Goal: Task Accomplishment & Management: Use online tool/utility

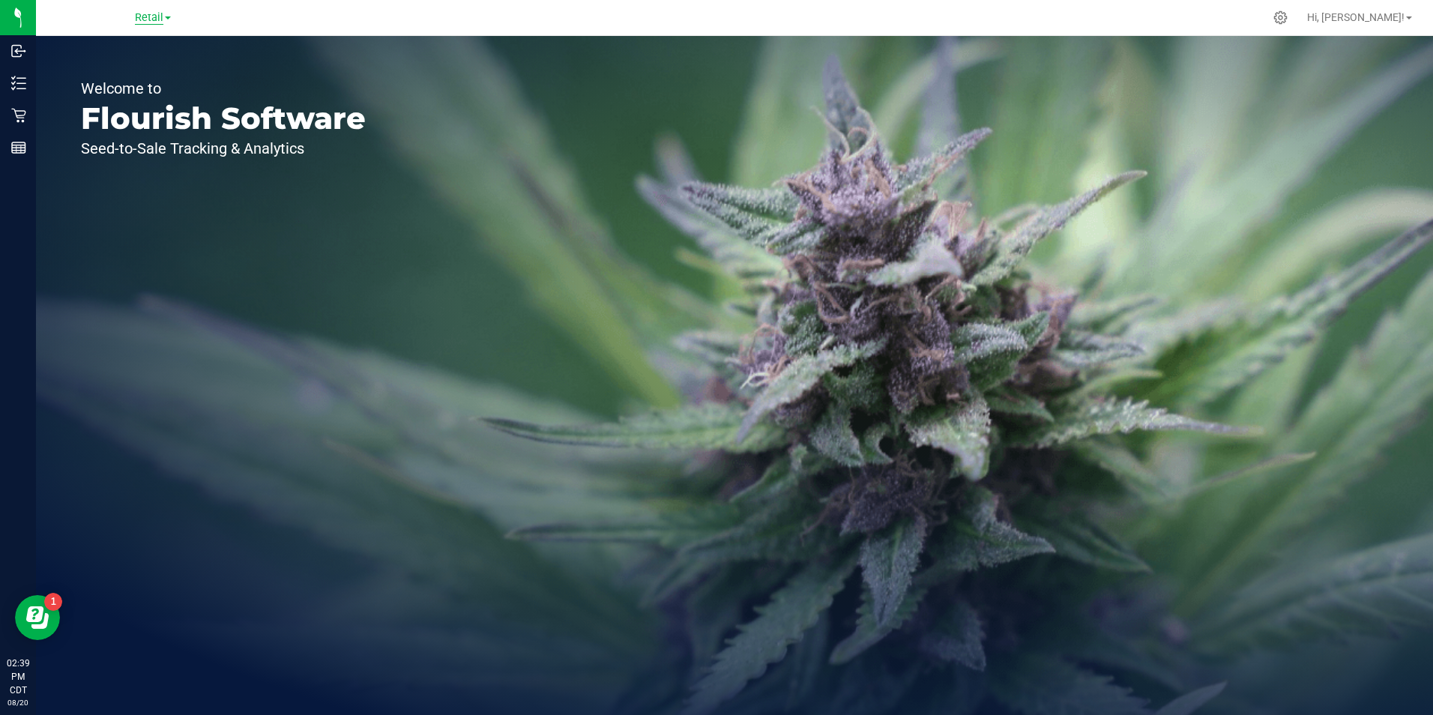
click at [161, 19] on span "Retail" at bounding box center [149, 17] width 28 height 13
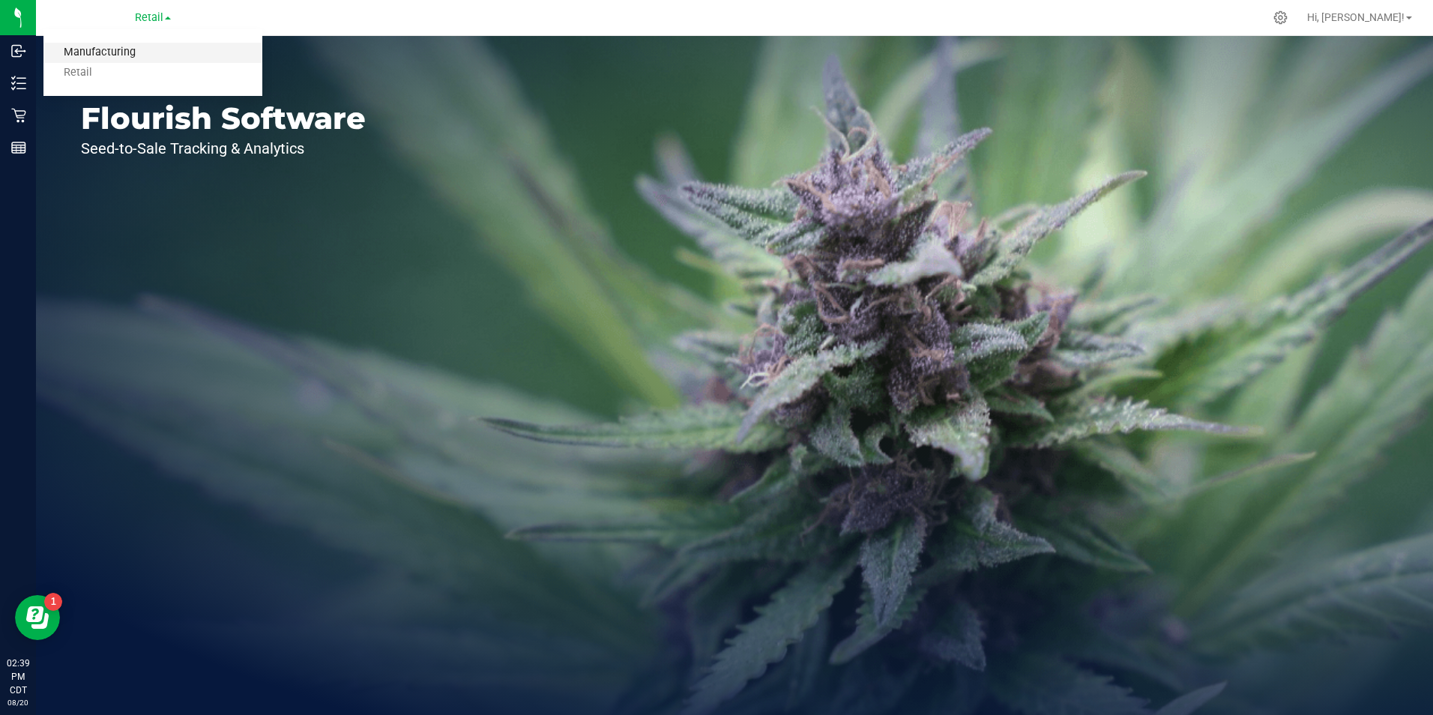
click at [122, 58] on link "Manufacturing" at bounding box center [152, 53] width 219 height 20
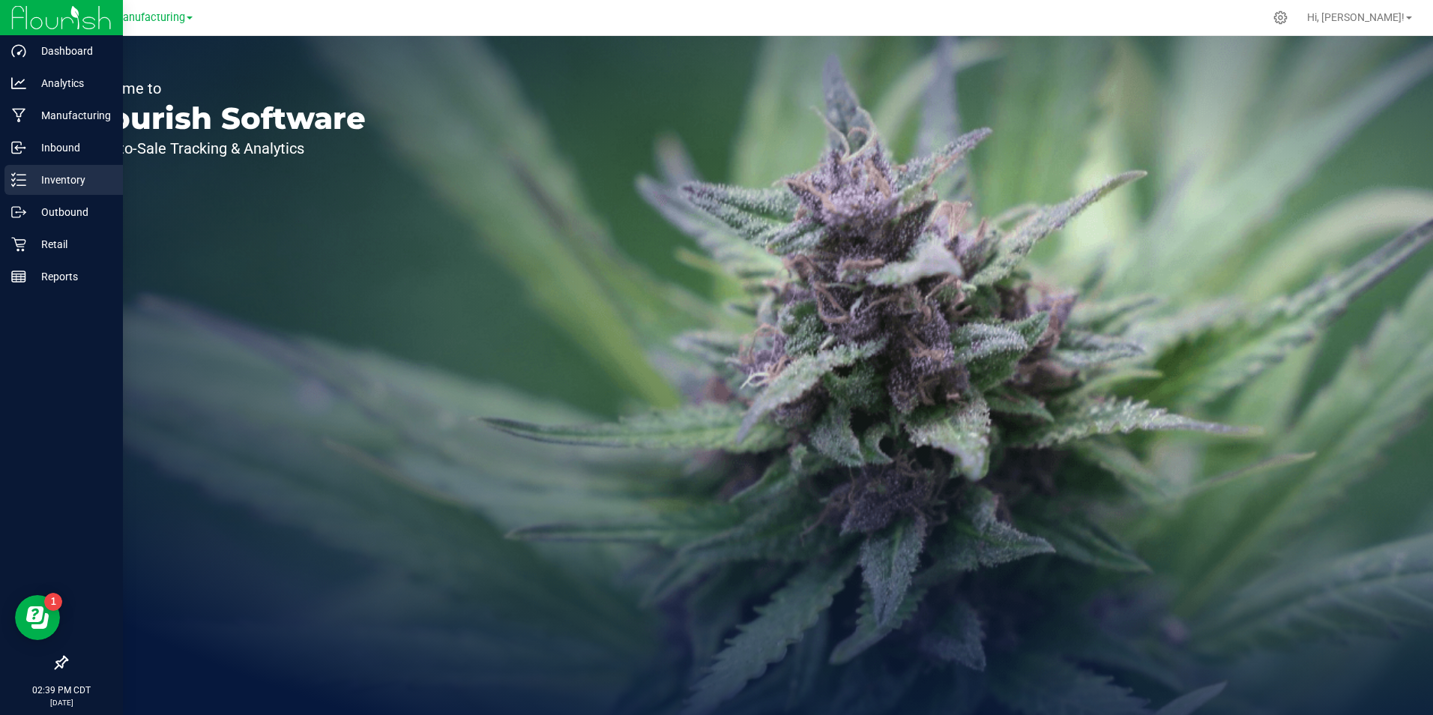
click at [33, 177] on p "Inventory" at bounding box center [71, 180] width 90 height 18
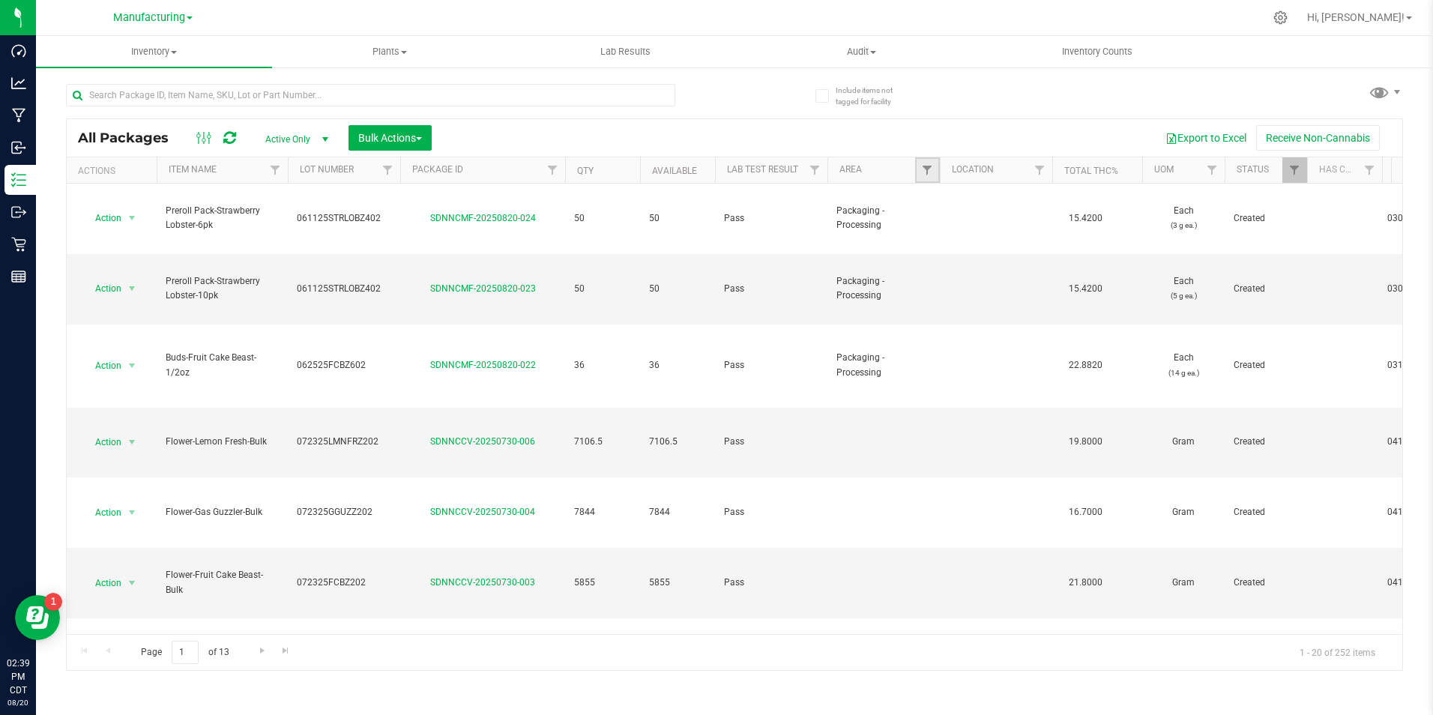
click at [916, 171] on link "Filter" at bounding box center [927, 169] width 25 height 25
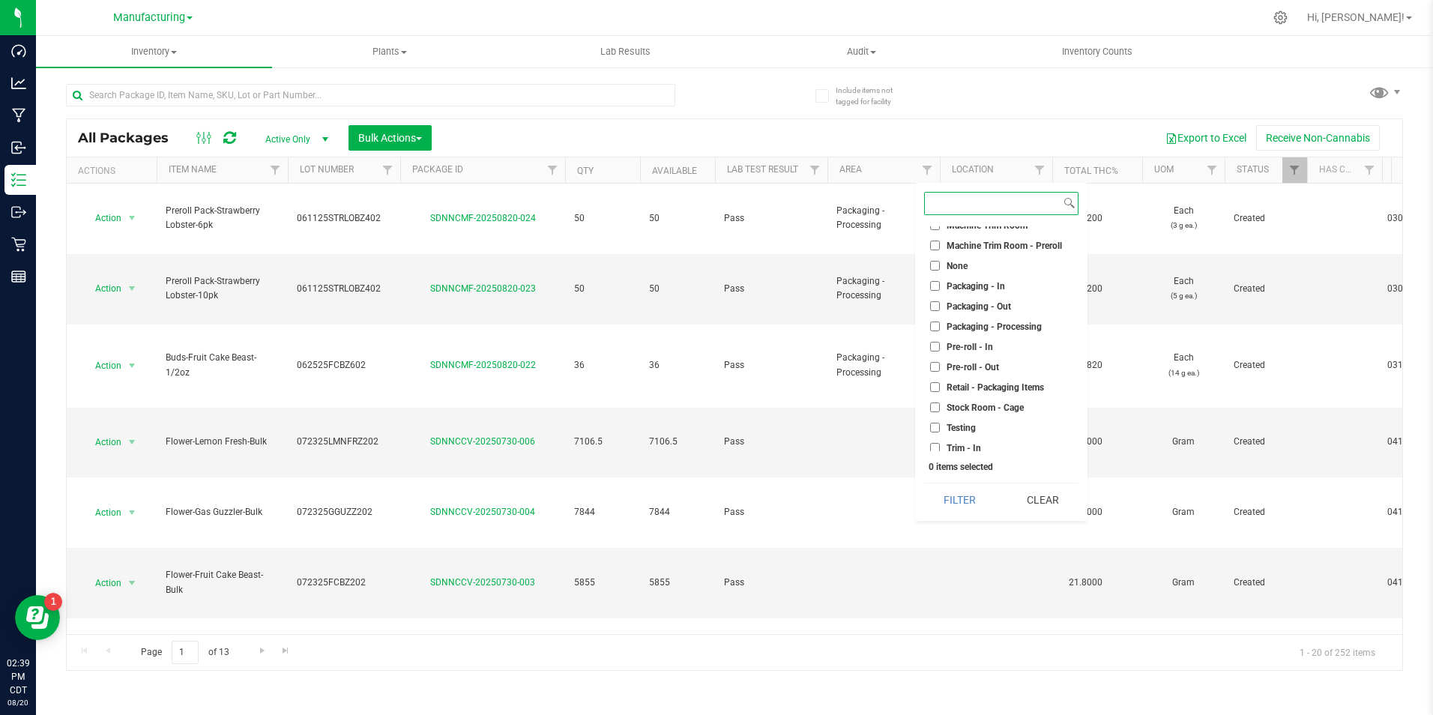
scroll to position [375, 0]
click at [934, 305] on input "Packaging - Out" at bounding box center [935, 305] width 10 height 10
click at [946, 505] on button "Filter" at bounding box center [960, 500] width 72 height 33
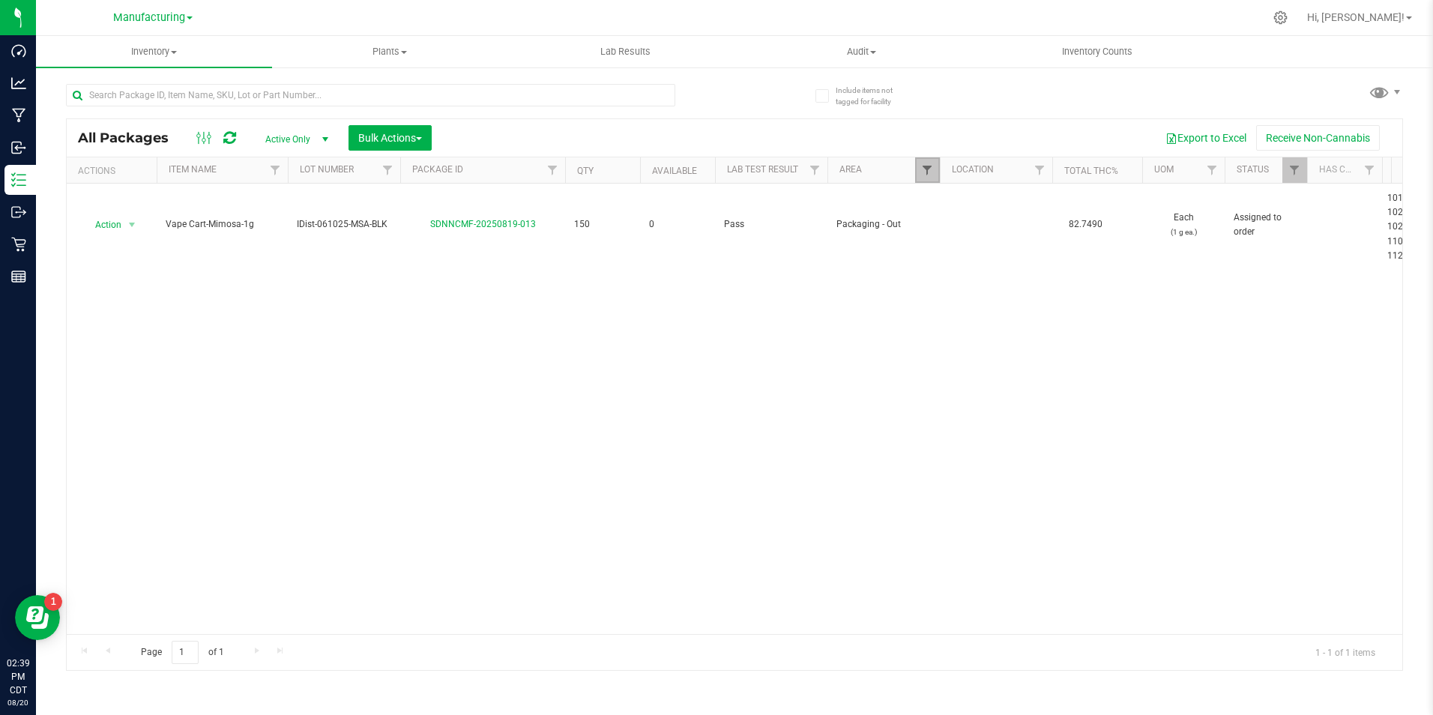
click at [924, 171] on span "Filter" at bounding box center [927, 170] width 12 height 12
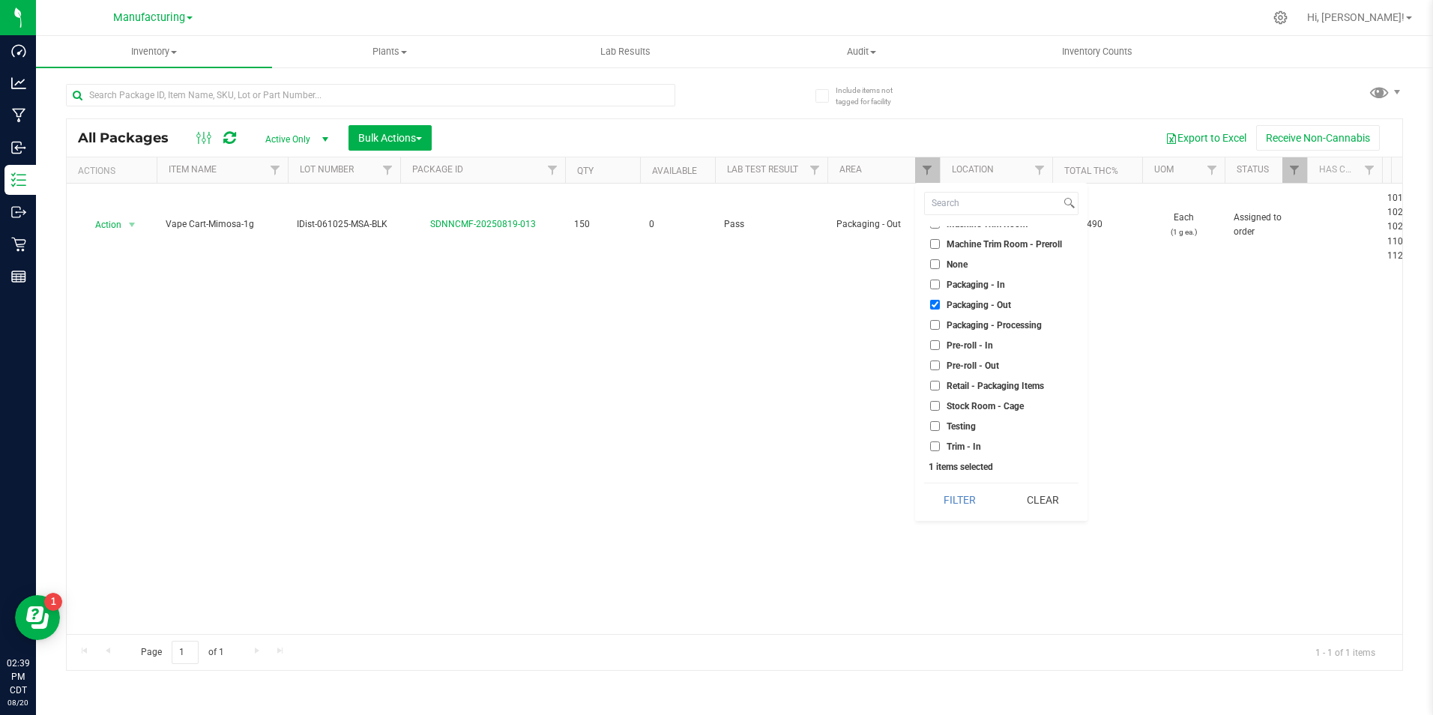
click at [934, 306] on input "Packaging - Out" at bounding box center [935, 305] width 10 height 10
checkbox input "false"
click at [933, 319] on li "Packaging - Processing" at bounding box center [1001, 325] width 154 height 16
click at [934, 324] on input "Packaging - Processing" at bounding box center [935, 325] width 10 height 10
click at [933, 497] on button "Filter" at bounding box center [960, 500] width 72 height 33
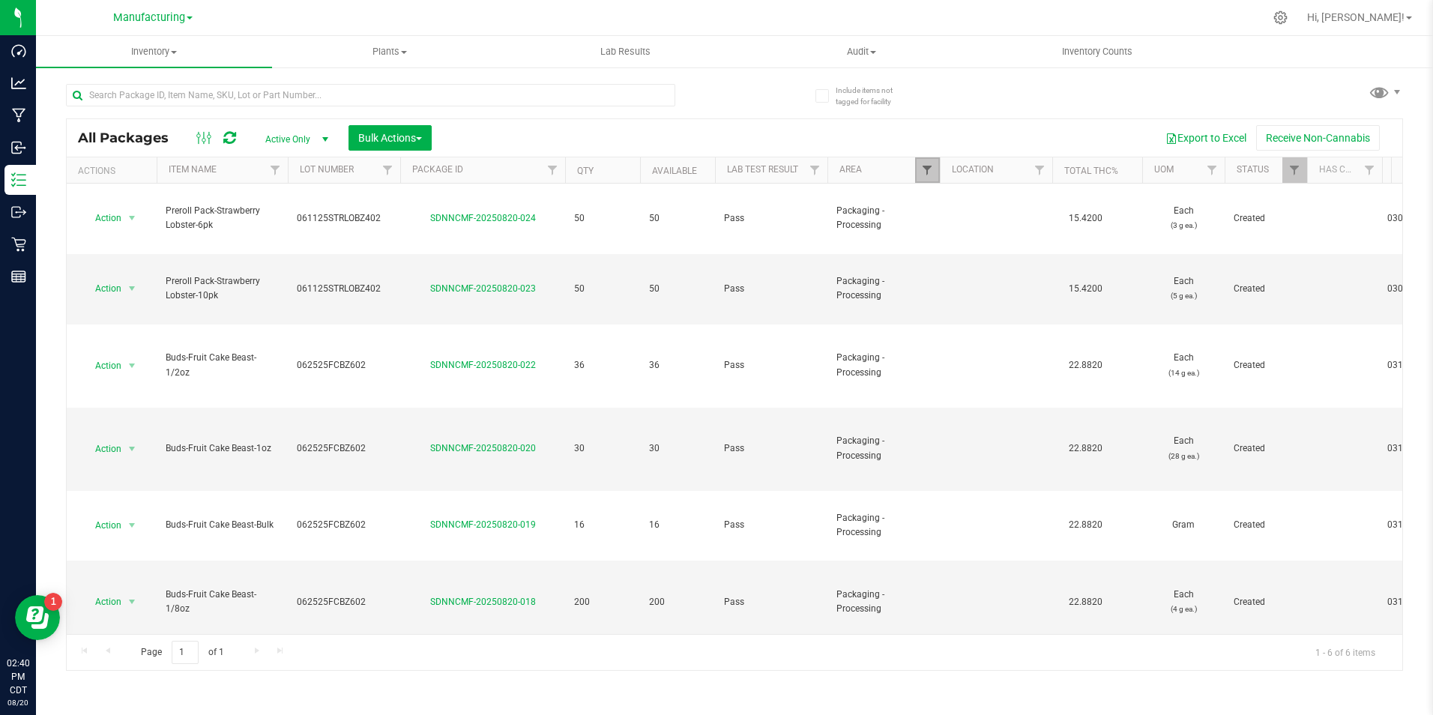
click at [930, 175] on span "Filter" at bounding box center [927, 170] width 12 height 12
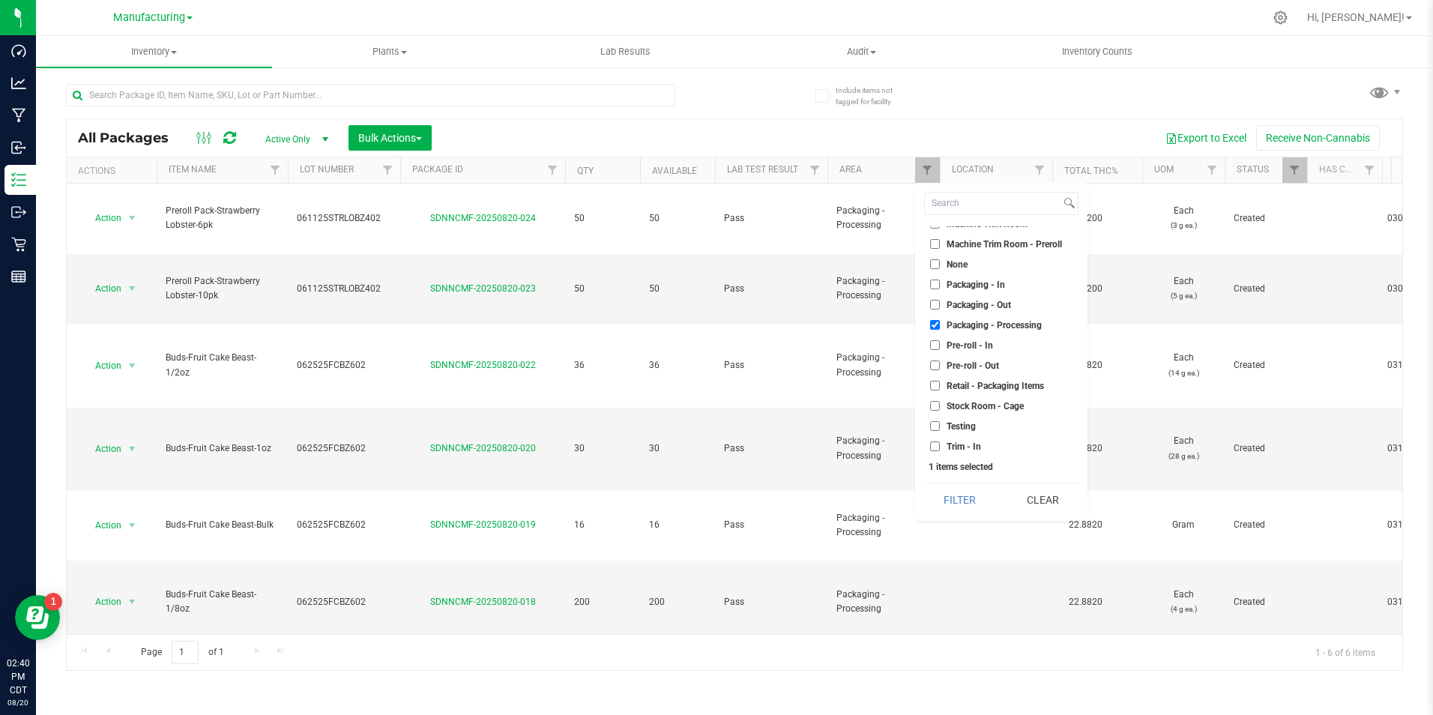
click at [936, 320] on input "Packaging - Processing" at bounding box center [935, 325] width 10 height 10
checkbox input "false"
click at [934, 307] on input "Packaging - Out" at bounding box center [935, 305] width 10 height 10
checkbox input "true"
click at [952, 500] on button "Filter" at bounding box center [960, 500] width 72 height 33
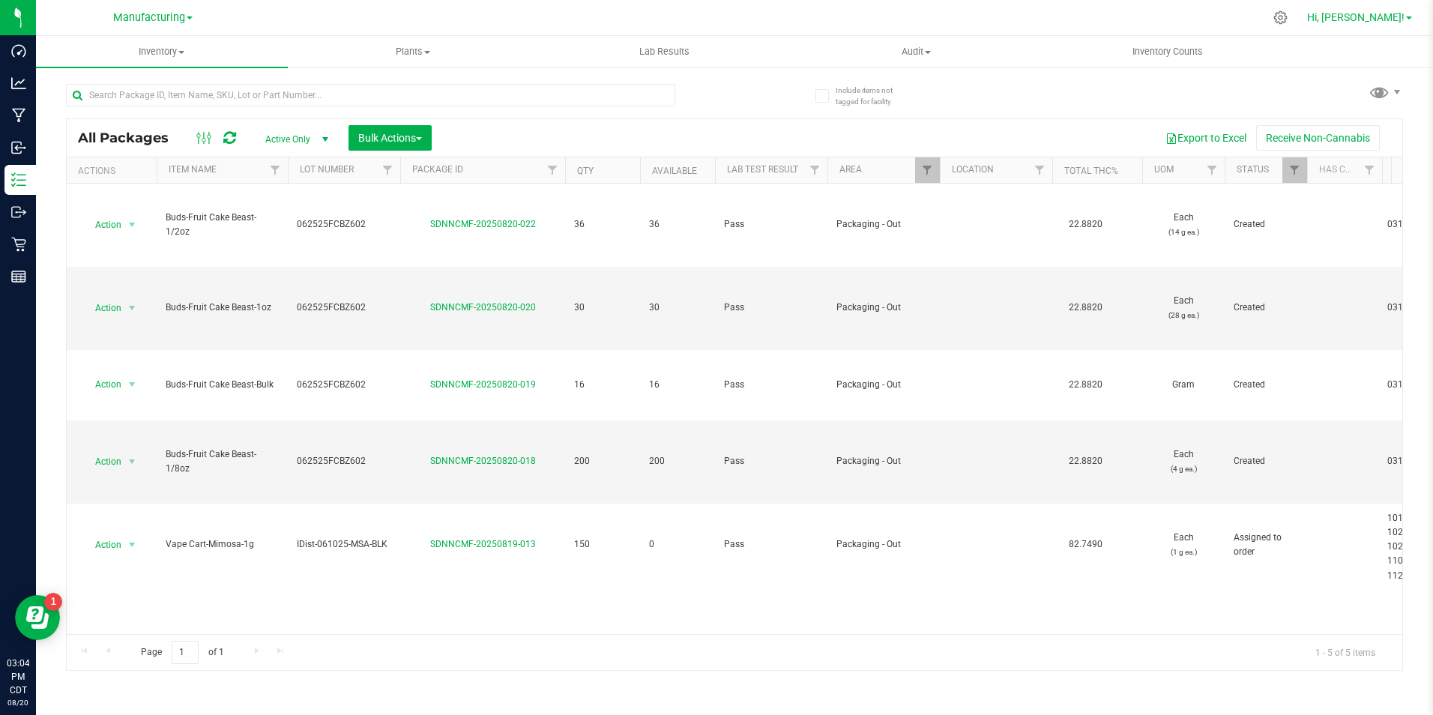
click at [1401, 12] on span "Hi, [PERSON_NAME]!" at bounding box center [1355, 17] width 97 height 12
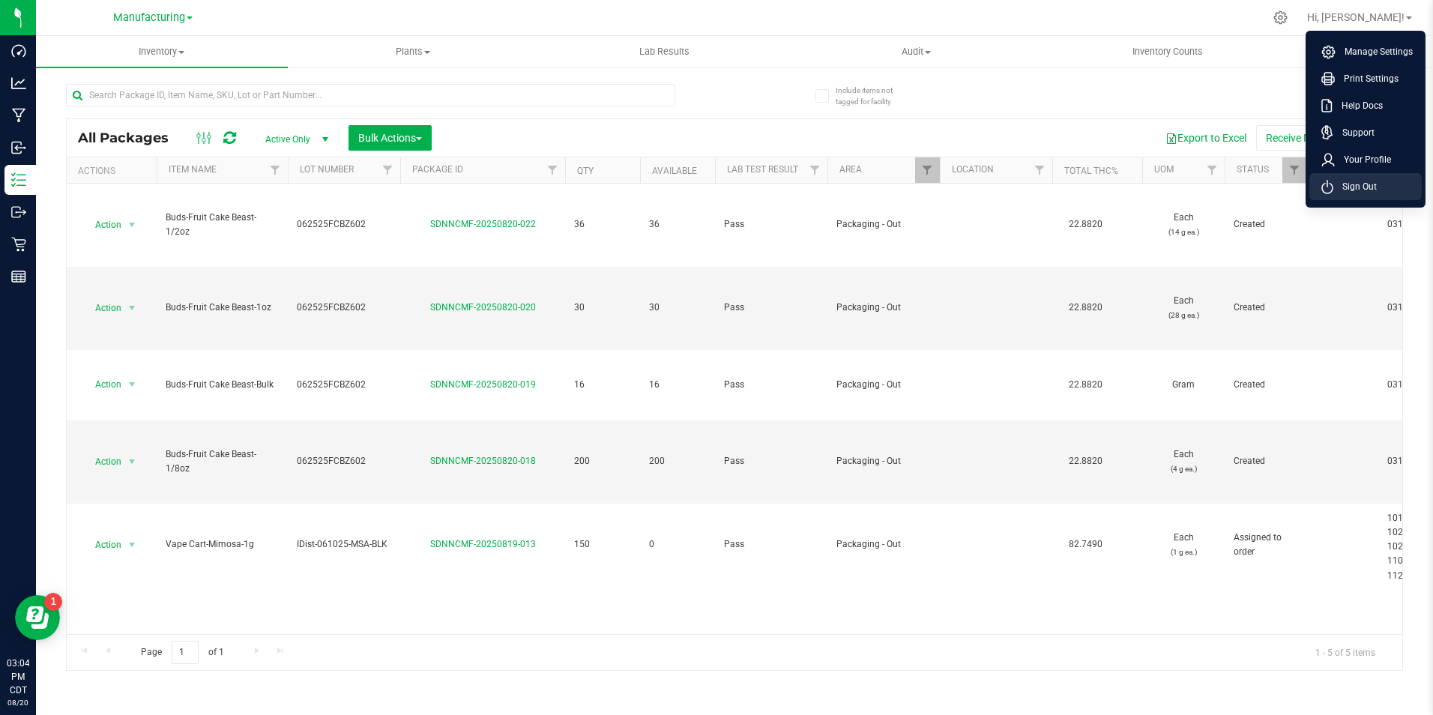
click at [1357, 187] on span "Sign Out" at bounding box center [1355, 186] width 43 height 15
